Goal: Check status: Check status

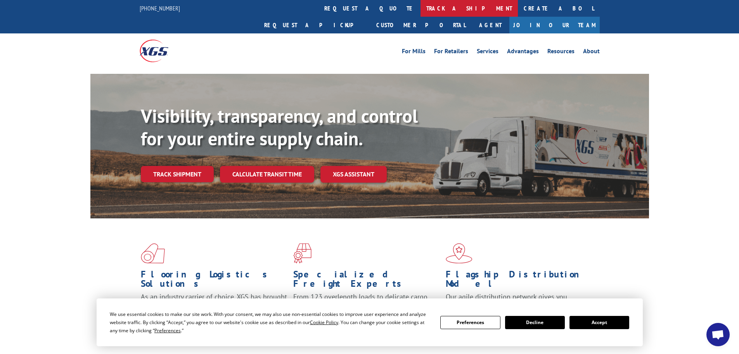
click at [421, 13] on link "track a shipment" at bounding box center [469, 8] width 97 height 17
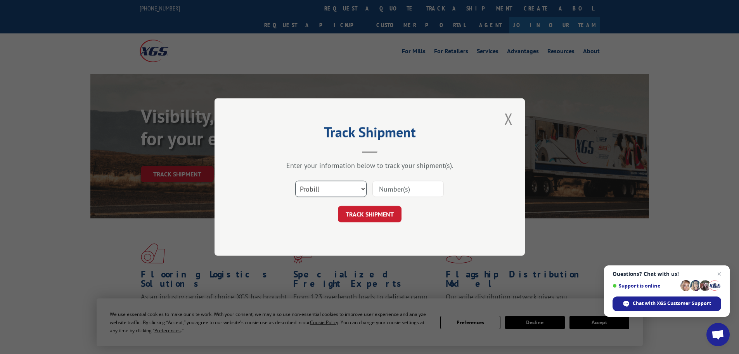
click at [306, 186] on select "Select category... Probill BOL PO" at bounding box center [330, 189] width 71 height 16
select select "po"
click at [295, 181] on select "Select category... Probill BOL PO" at bounding box center [330, 189] width 71 height 16
click at [387, 191] on input at bounding box center [408, 189] width 71 height 16
type input "25547617"
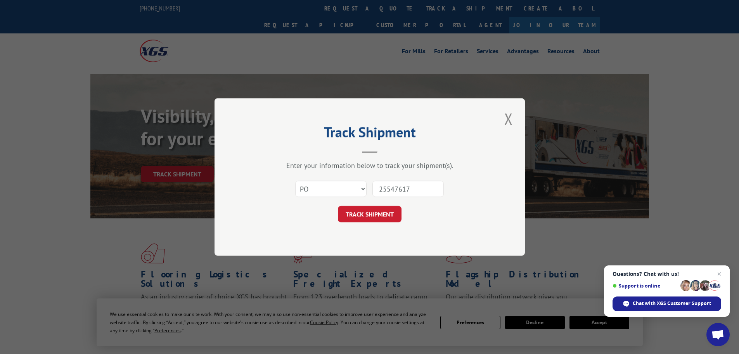
click button "TRACK SHIPMENT" at bounding box center [370, 214] width 64 height 16
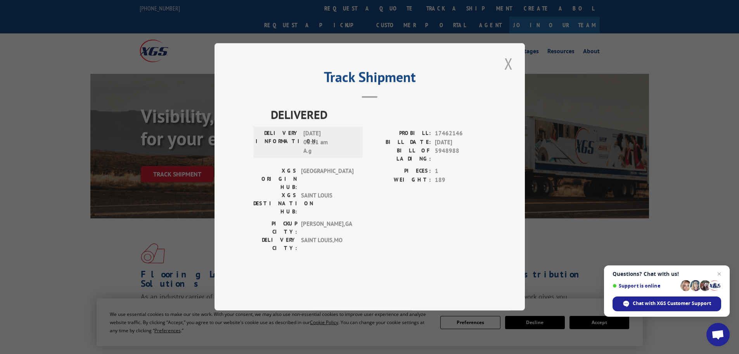
click at [509, 74] on button "Close modal" at bounding box center [508, 63] width 13 height 21
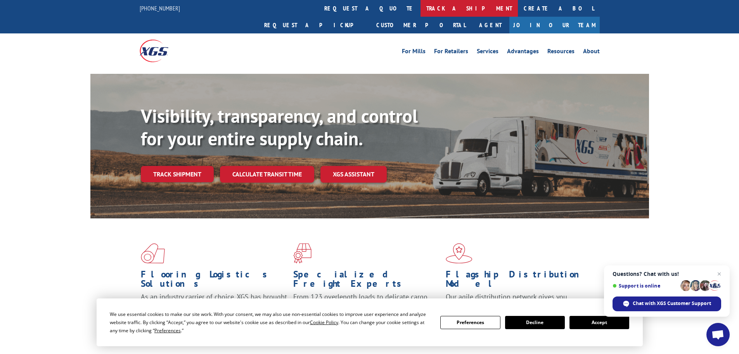
click at [421, 5] on link "track a shipment" at bounding box center [469, 8] width 97 height 17
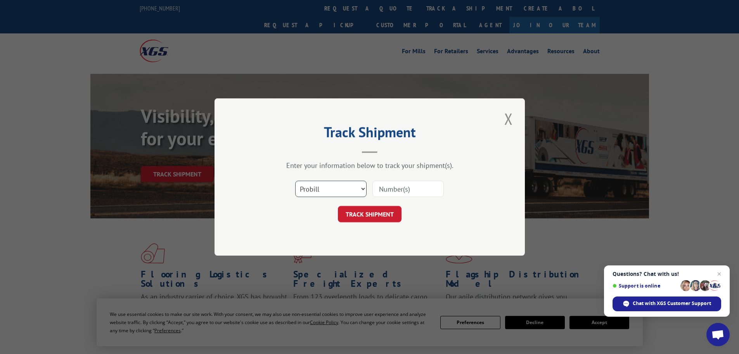
click at [354, 187] on select "Select category... Probill BOL PO" at bounding box center [330, 189] width 71 height 16
select select "po"
click at [295, 181] on select "Select category... Probill BOL PO" at bounding box center [330, 189] width 71 height 16
click at [381, 187] on input at bounding box center [408, 189] width 71 height 16
type input "2554626"
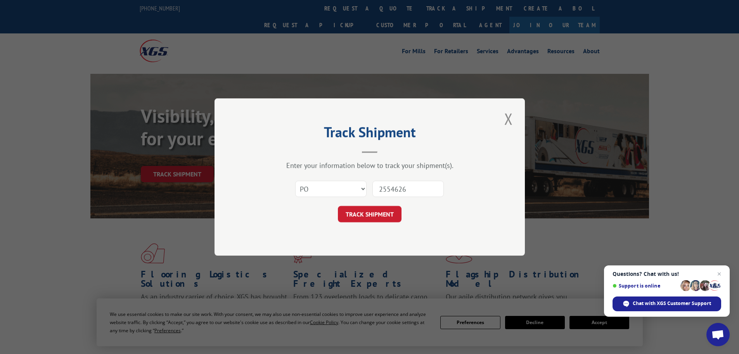
click at [338, 206] on button "TRACK SHIPMENT" at bounding box center [370, 214] width 64 height 16
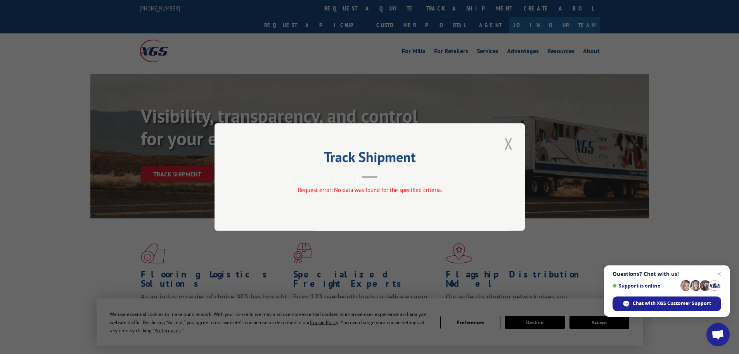
click at [507, 142] on button "Close modal" at bounding box center [508, 143] width 13 height 21
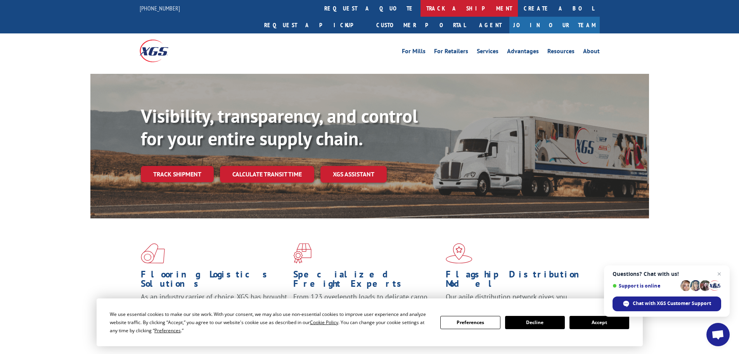
click at [421, 8] on link "track a shipment" at bounding box center [469, 8] width 97 height 17
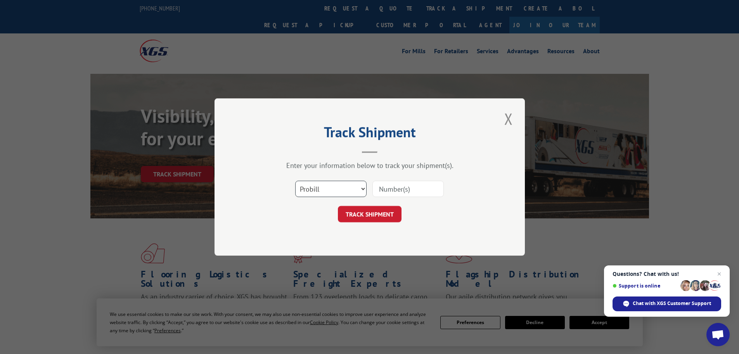
click at [332, 186] on select "Select category... Probill BOL PO" at bounding box center [330, 189] width 71 height 16
select select "po"
click at [295, 181] on select "Select category... Probill BOL PO" at bounding box center [330, 189] width 71 height 16
click at [389, 187] on input at bounding box center [408, 189] width 71 height 16
type input "25547626"
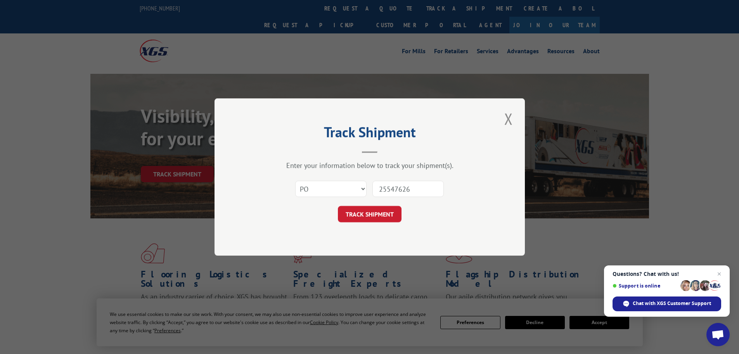
click button "TRACK SHIPMENT" at bounding box center [370, 214] width 64 height 16
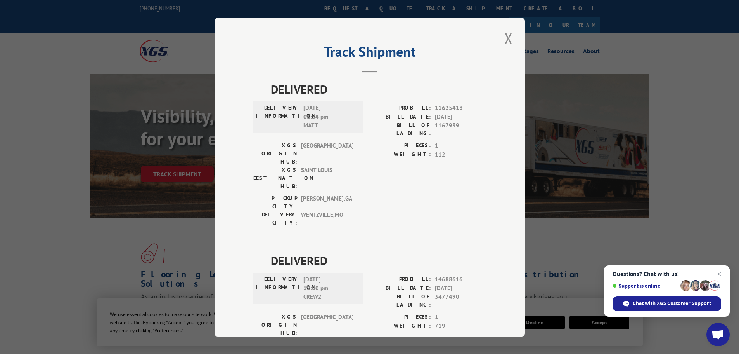
click at [480, 27] on div "Track Shipment DELIVERED DELIVERY INFORMATION: [DATE] 03:54 pm [PERSON_NAME]: 1…" at bounding box center [370, 177] width 311 height 318
click at [502, 38] on button "Close modal" at bounding box center [508, 38] width 13 height 21
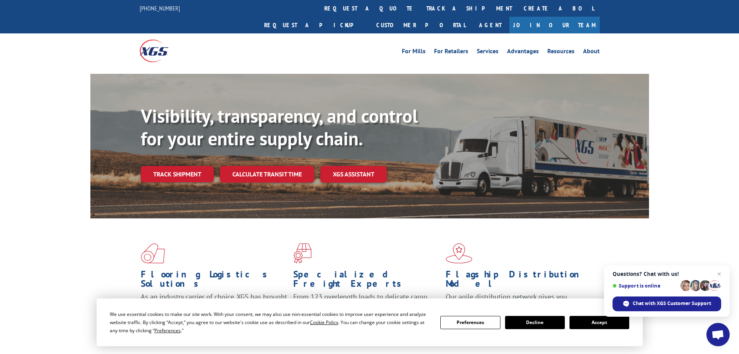
drag, startPoint x: 331, startPoint y: 5, endPoint x: 335, endPoint y: 15, distance: 10.3
click at [421, 5] on link "track a shipment" at bounding box center [469, 8] width 97 height 17
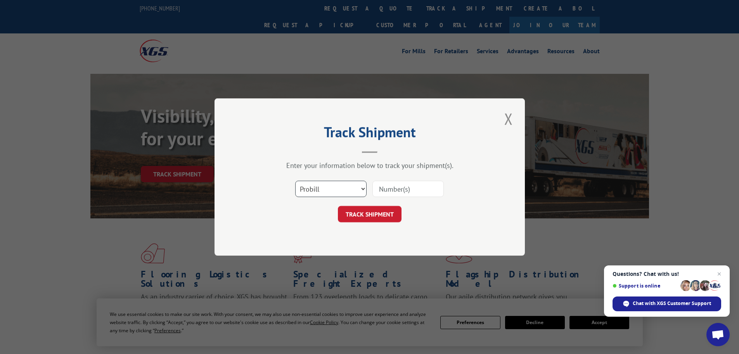
click at [315, 185] on select "Select category... Probill BOL PO" at bounding box center [330, 189] width 71 height 16
select select "po"
click at [295, 181] on select "Select category... Probill BOL PO" at bounding box center [330, 189] width 71 height 16
click at [392, 192] on input at bounding box center [408, 189] width 71 height 16
type input "25547625"
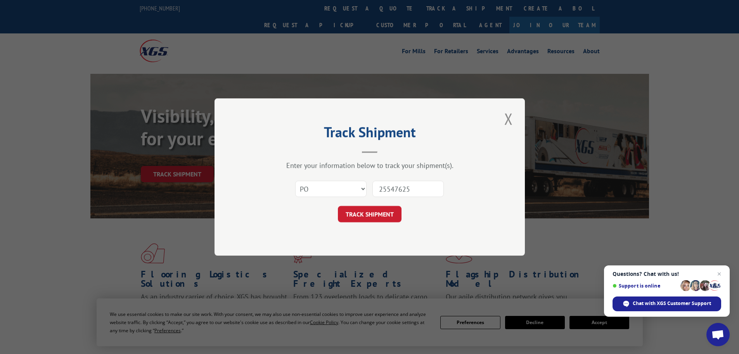
click button "TRACK SHIPMENT" at bounding box center [370, 214] width 64 height 16
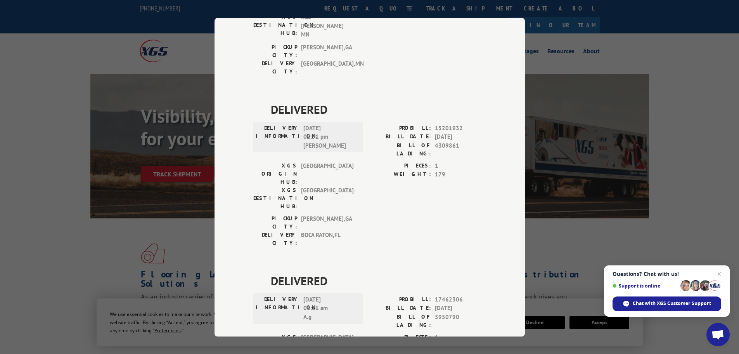
scroll to position [156, 0]
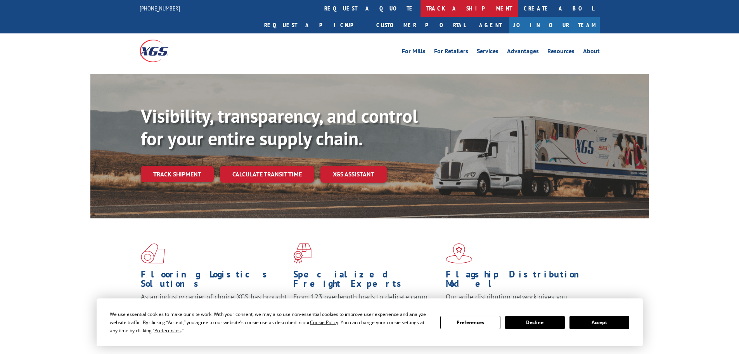
click at [421, 8] on link "track a shipment" at bounding box center [469, 8] width 97 height 17
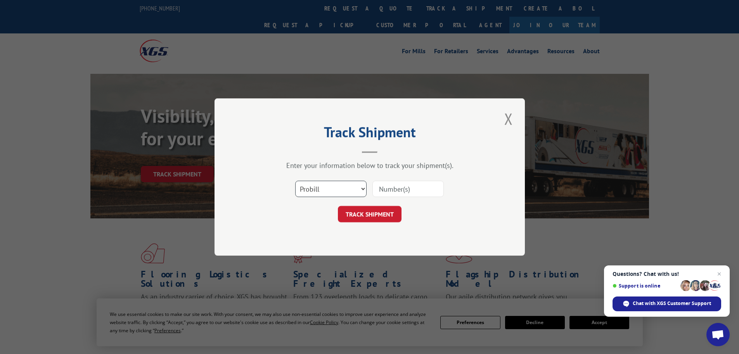
click at [321, 182] on select "Select category... Probill BOL PO" at bounding box center [330, 189] width 71 height 16
select select "po"
click at [295, 181] on select "Select category... Probill BOL PO" at bounding box center [330, 189] width 71 height 16
click at [405, 189] on input at bounding box center [408, 189] width 71 height 16
type input "25547669"
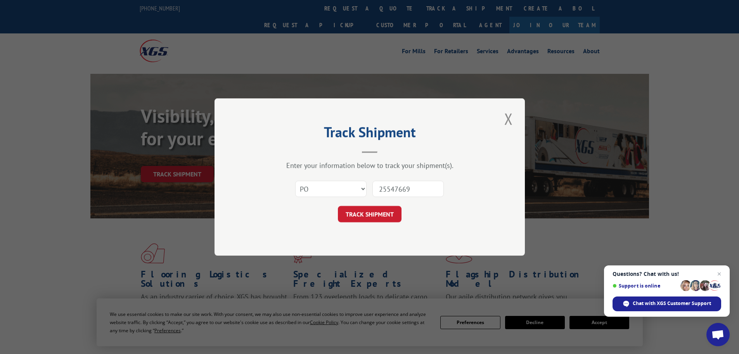
click at [338, 206] on button "TRACK SHIPMENT" at bounding box center [370, 214] width 64 height 16
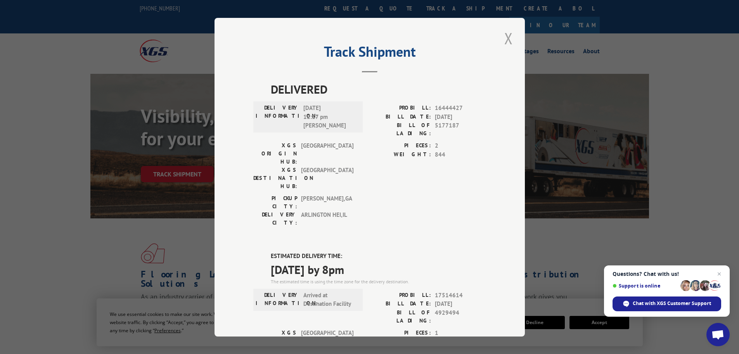
click at [503, 37] on button "Close modal" at bounding box center [508, 38] width 13 height 21
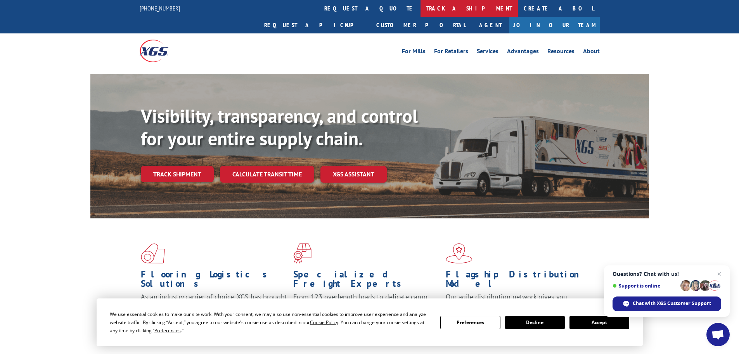
click at [421, 7] on link "track a shipment" at bounding box center [469, 8] width 97 height 17
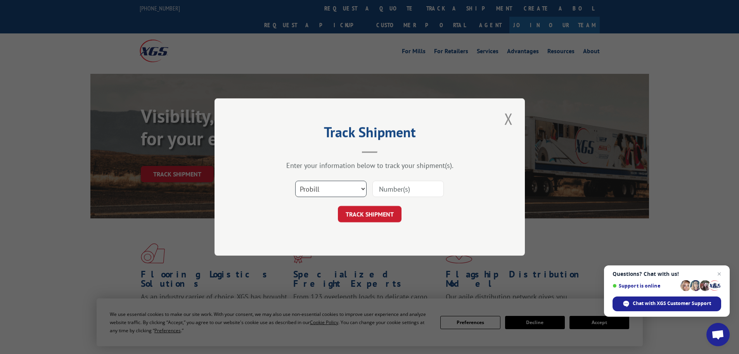
click at [325, 189] on select "Select category... Probill BOL PO" at bounding box center [330, 189] width 71 height 16
select select "po"
click at [295, 181] on select "Select category... Probill BOL PO" at bounding box center [330, 189] width 71 height 16
click at [401, 192] on input at bounding box center [408, 189] width 71 height 16
type input "25547681"
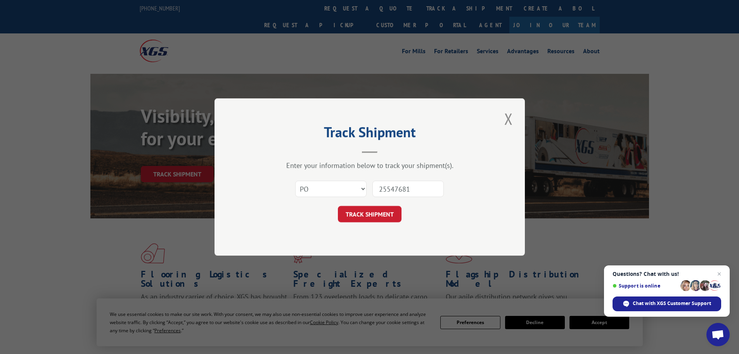
click at [338, 206] on button "TRACK SHIPMENT" at bounding box center [370, 214] width 64 height 16
